Goal: Transaction & Acquisition: Obtain resource

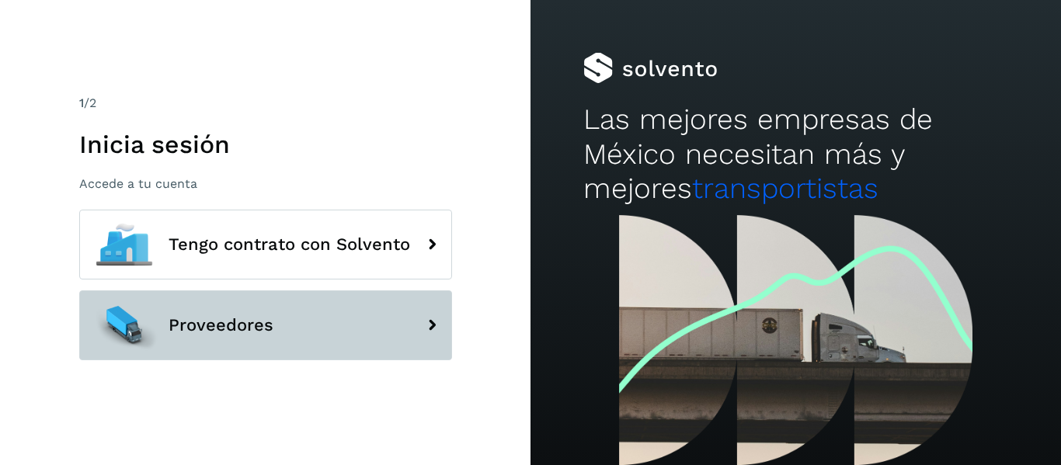
click at [316, 325] on button "Proveedores" at bounding box center [265, 325] width 373 height 70
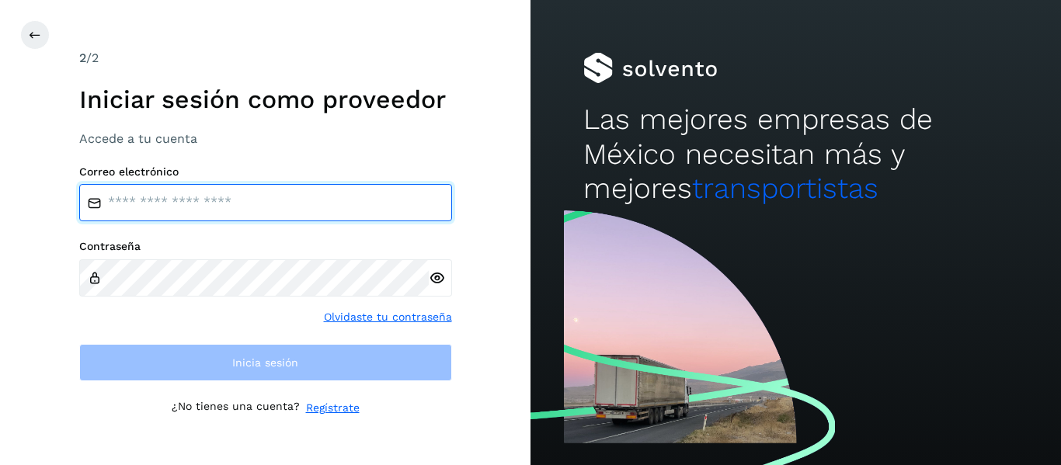
click at [252, 194] on input "email" at bounding box center [265, 202] width 373 height 37
type input "**********"
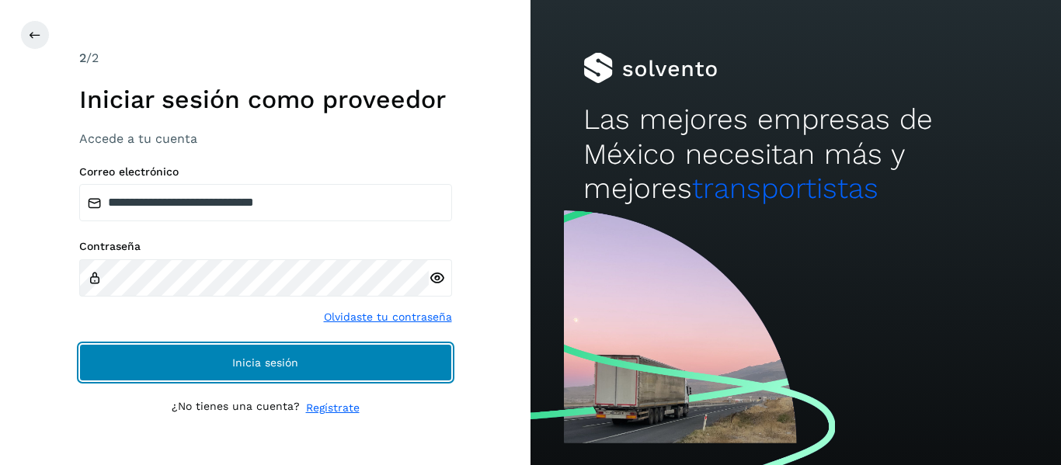
click at [297, 361] on span "Inicia sesión" at bounding box center [265, 362] width 66 height 11
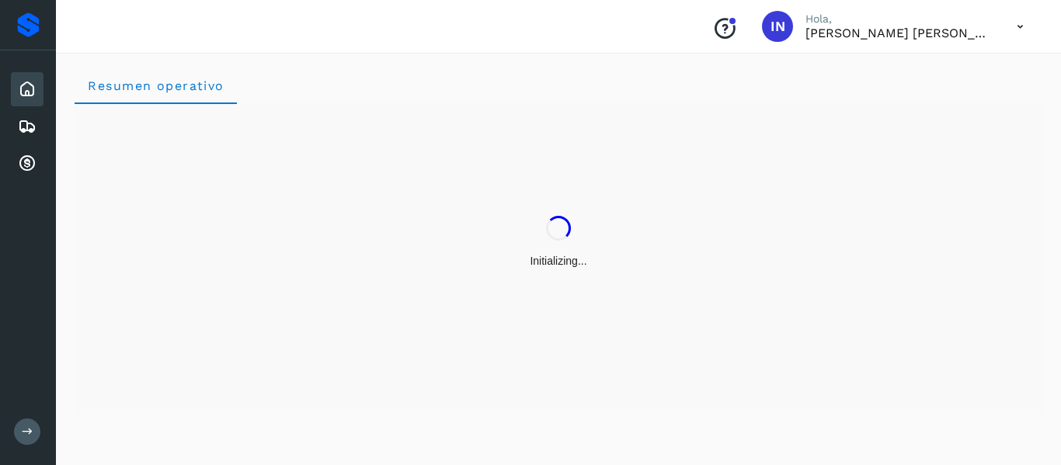
click at [434, 275] on div "Initializing..." at bounding box center [559, 242] width 968 height 277
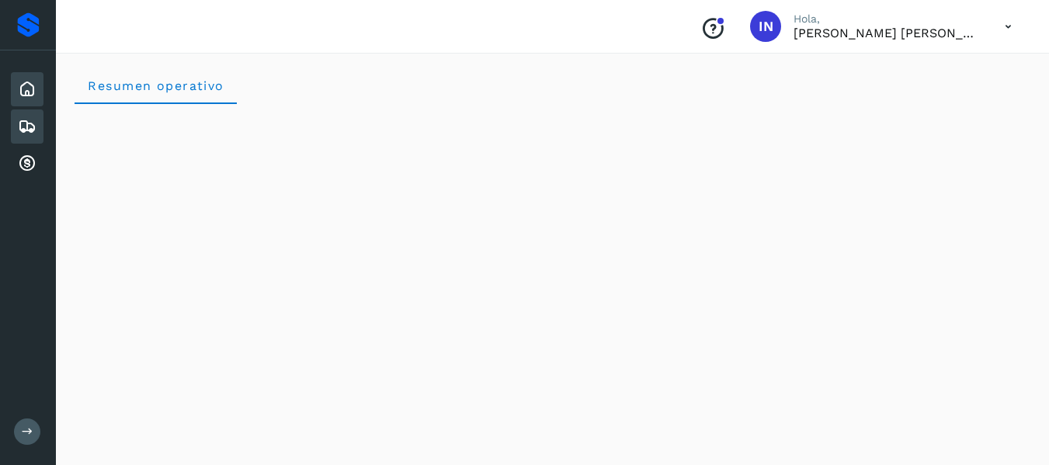
click at [29, 124] on icon at bounding box center [27, 126] width 19 height 19
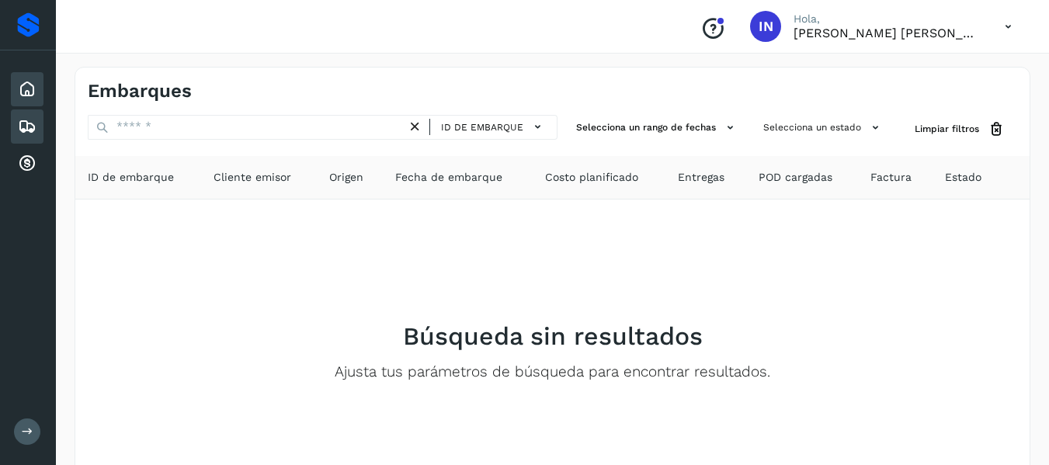
click at [29, 91] on icon at bounding box center [27, 89] width 19 height 19
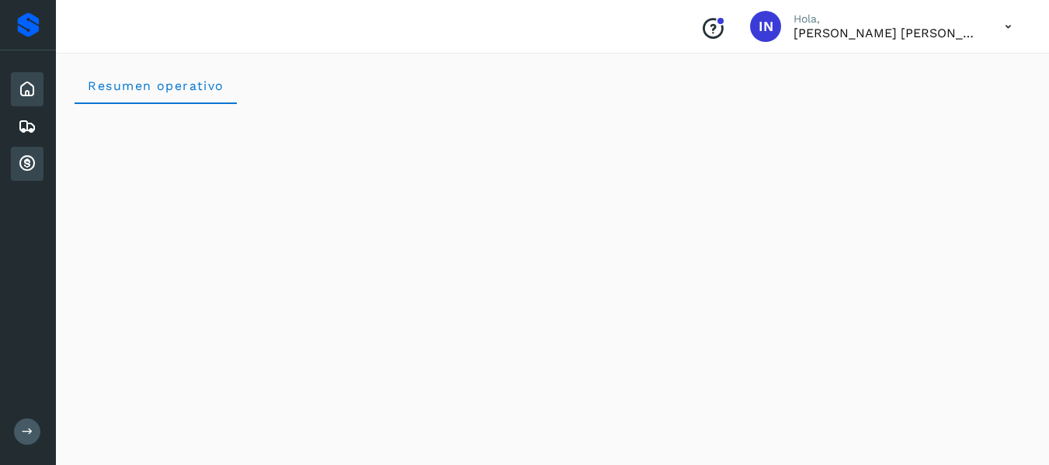
click at [26, 165] on icon at bounding box center [27, 164] width 19 height 19
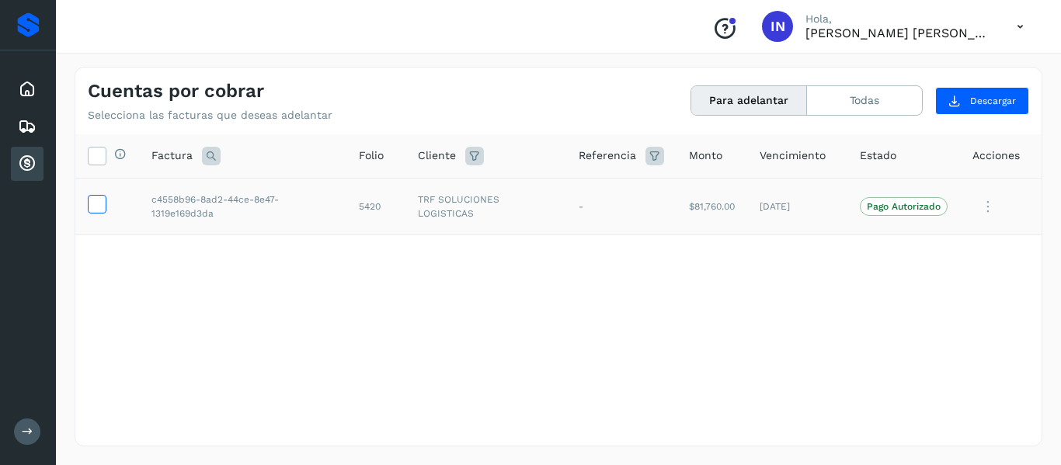
click at [101, 204] on icon at bounding box center [97, 203] width 16 height 16
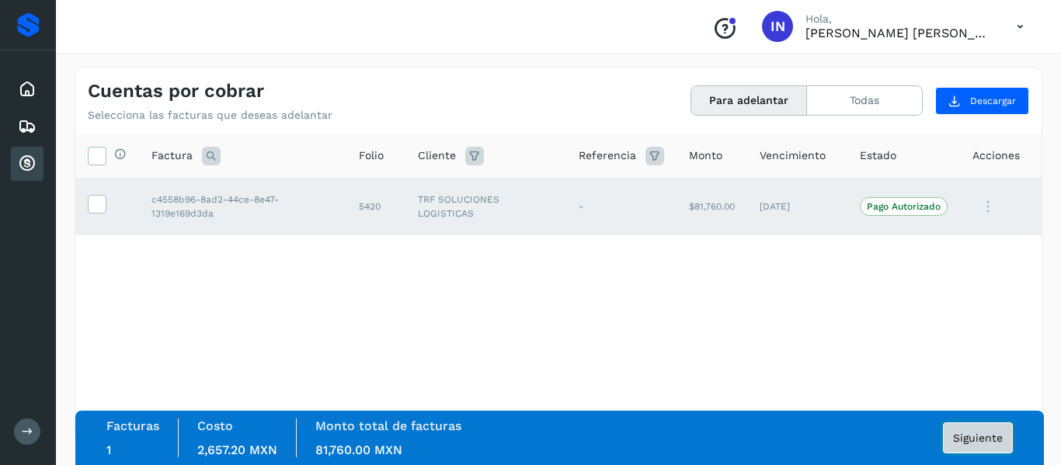
click at [978, 436] on span "Siguiente" at bounding box center [978, 438] width 50 height 11
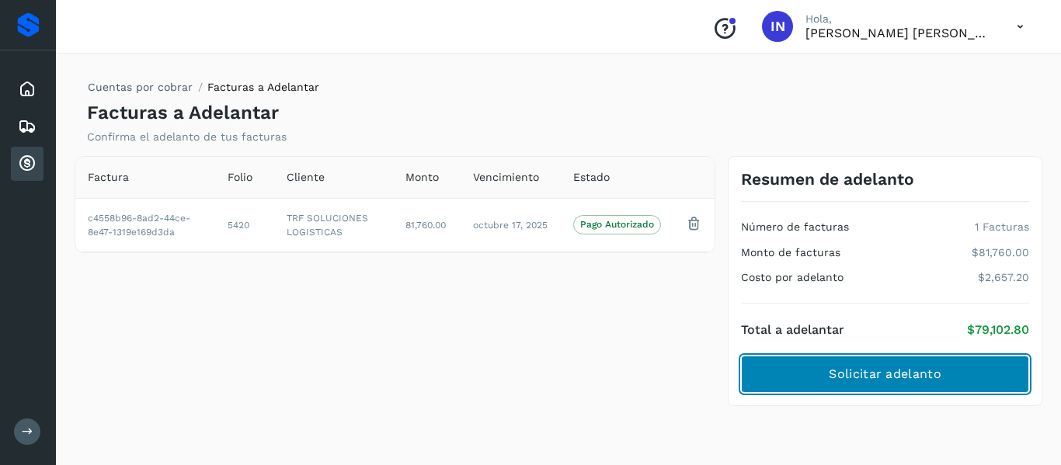
click at [919, 377] on span "Solicitar adelanto" at bounding box center [885, 374] width 112 height 17
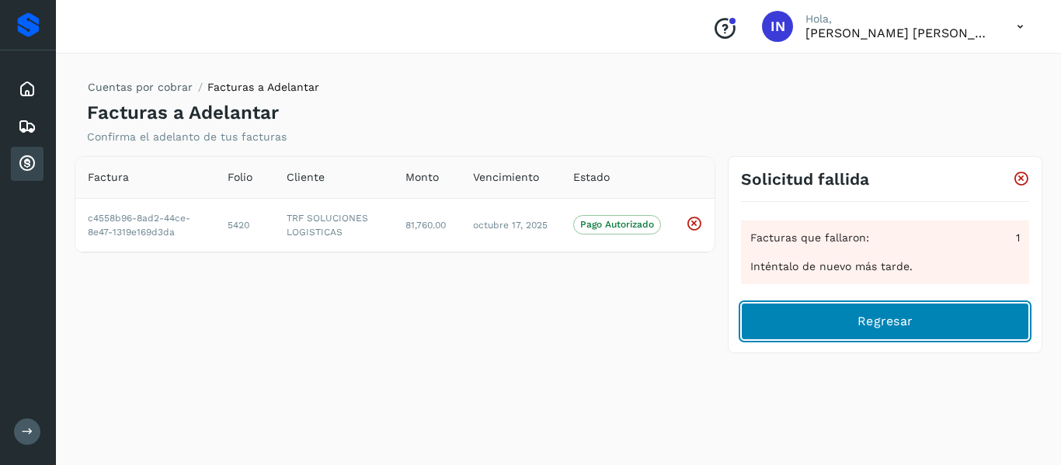
click at [869, 323] on span "Regresar" at bounding box center [884, 321] width 55 height 17
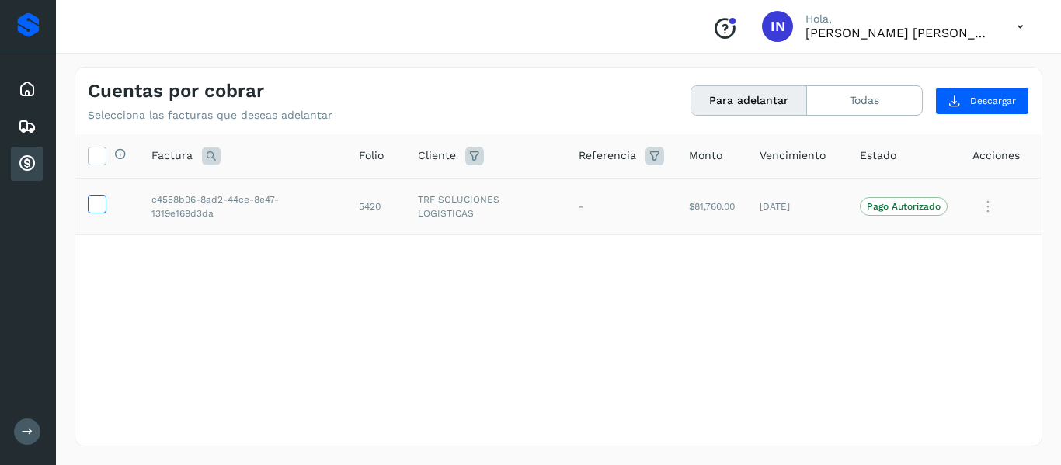
click at [100, 200] on icon at bounding box center [97, 203] width 16 height 16
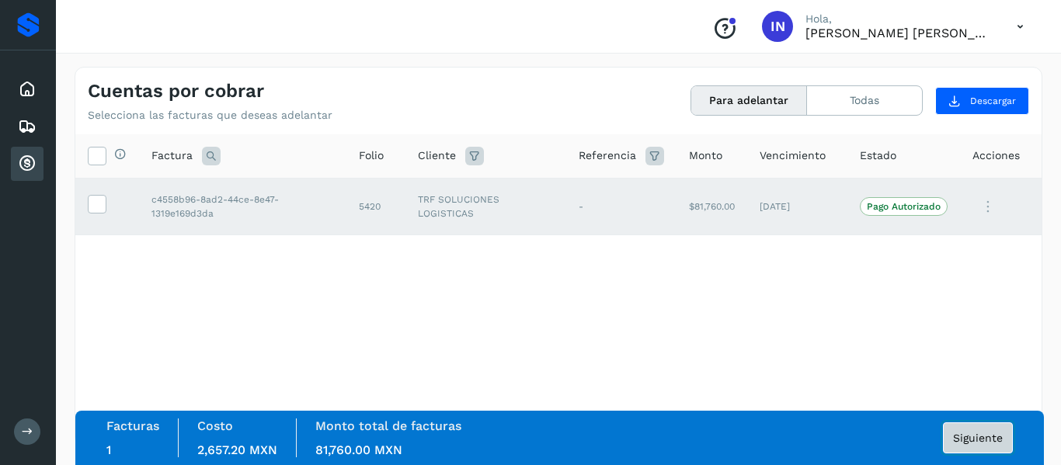
click at [969, 435] on span "Siguiente" at bounding box center [978, 438] width 50 height 11
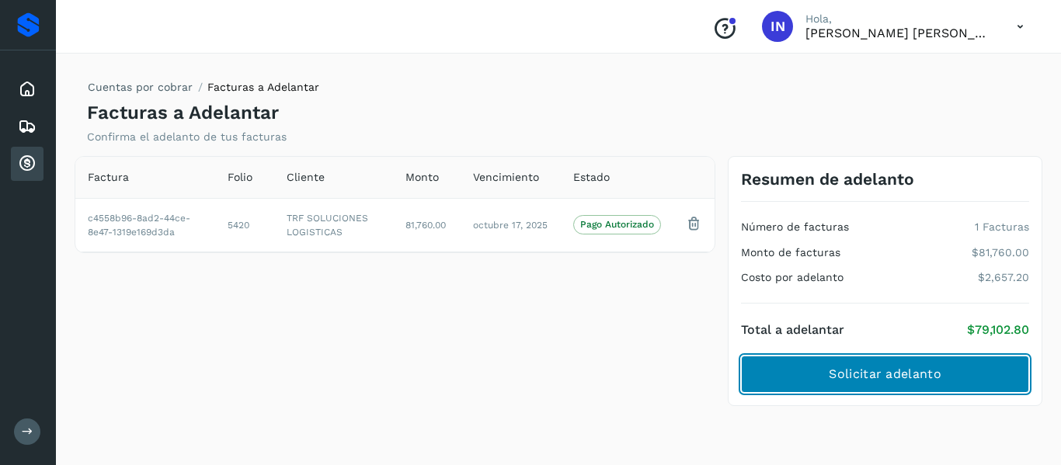
click at [923, 369] on span "Solicitar adelanto" at bounding box center [885, 374] width 112 height 17
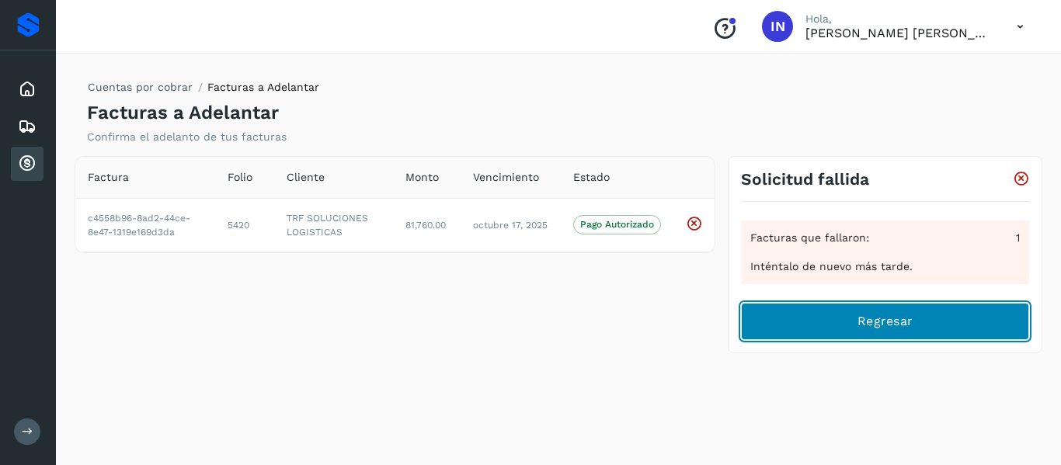
click at [871, 316] on span "Regresar" at bounding box center [884, 321] width 55 height 17
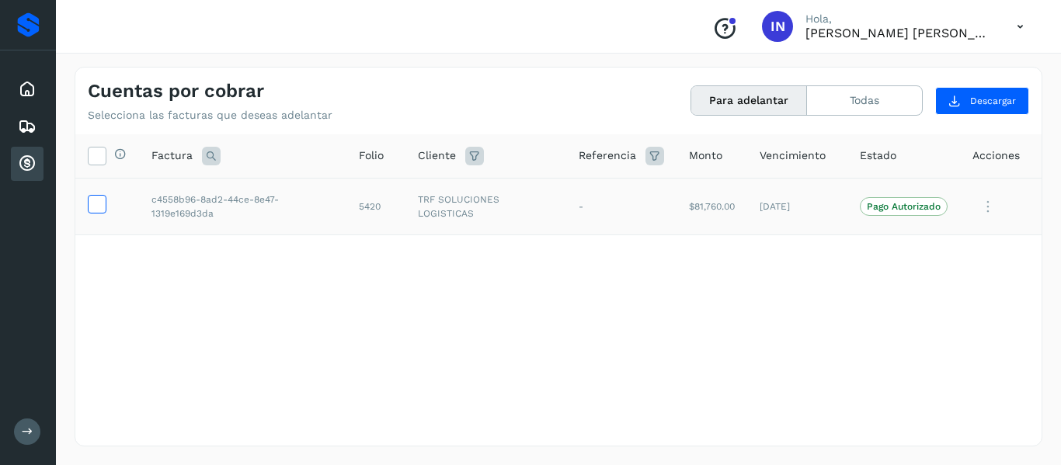
click at [92, 203] on icon at bounding box center [97, 203] width 16 height 16
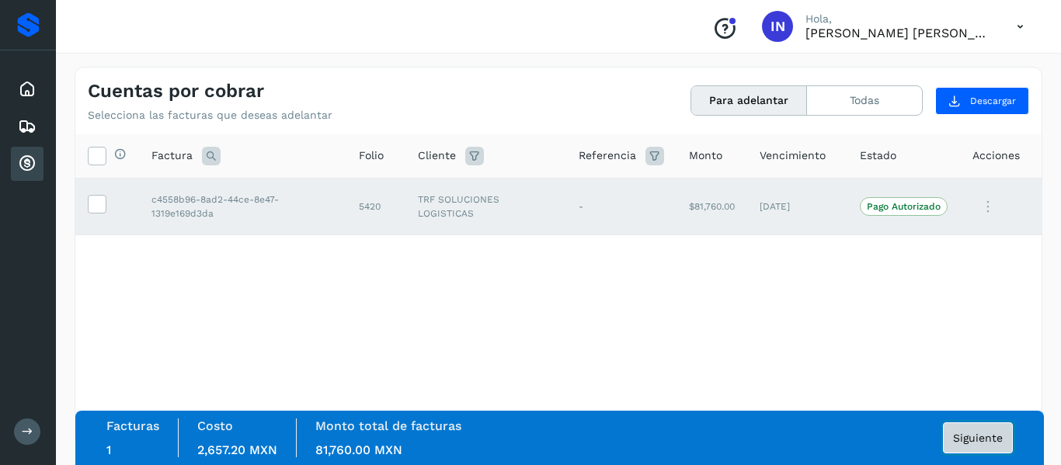
click at [979, 440] on span "Siguiente" at bounding box center [978, 438] width 50 height 11
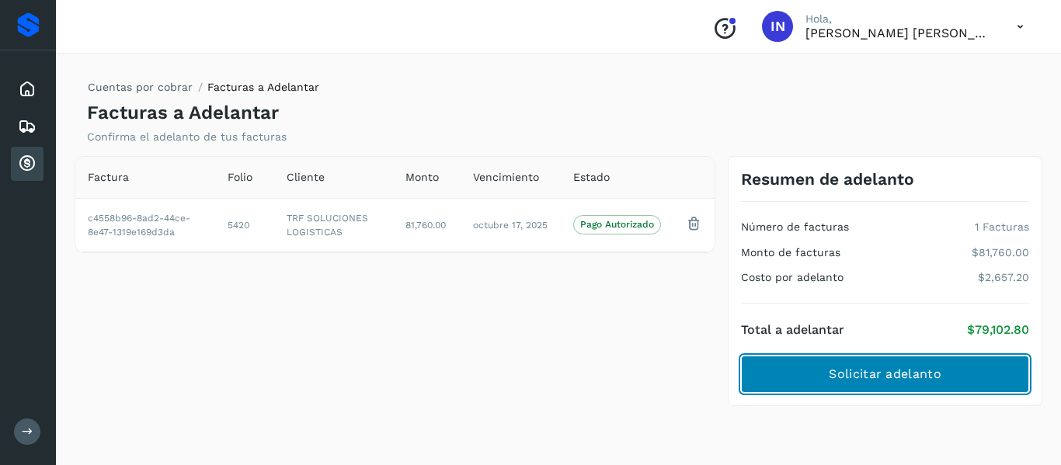
click at [889, 377] on span "Solicitar adelanto" at bounding box center [885, 374] width 112 height 17
